Goal: Find specific page/section: Find specific page/section

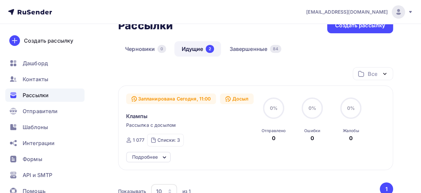
scroll to position [33, 0]
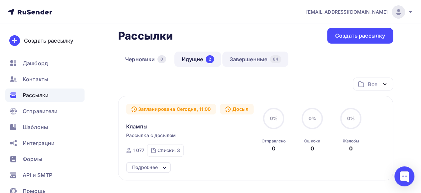
click at [253, 62] on link "Завершенные 84" at bounding box center [255, 59] width 66 height 15
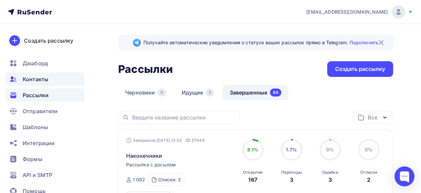
click at [42, 83] on div "Контакты" at bounding box center [44, 79] width 79 height 13
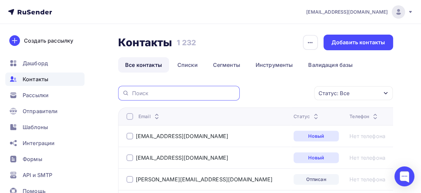
paste input "[EMAIL_ADDRESS][MEDICAL_DATA][DOMAIN_NAME]"
type input "[EMAIL_ADDRESS][MEDICAL_DATA][DOMAIN_NAME]"
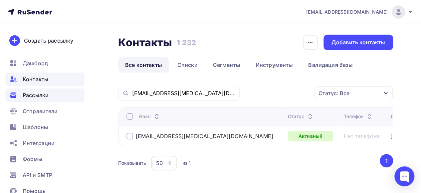
click at [45, 95] on span "Рассылки" at bounding box center [36, 95] width 26 height 8
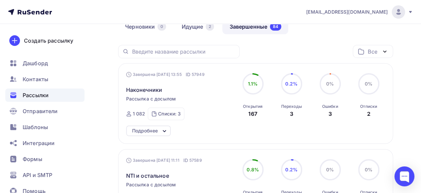
scroll to position [67, 0]
